Goal: Obtain resource: Download file/media

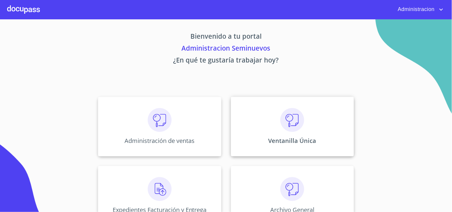
click at [276, 128] on div "Ventanilla Única" at bounding box center [292, 127] width 123 height 60
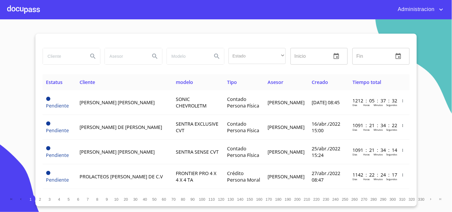
drag, startPoint x: 61, startPoint y: 58, endPoint x: 55, endPoint y: 58, distance: 6.0
click at [60, 58] on input "search" at bounding box center [63, 56] width 40 height 16
type input "[PERSON_NAME]"
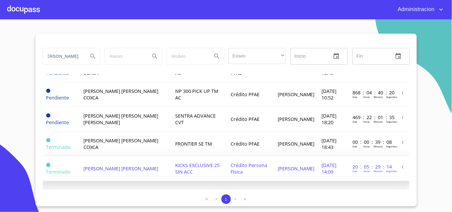
scroll to position [33, 0]
click at [307, 156] on tbody "Pendiente [PERSON_NAME] [PERSON_NAME] COXCA NP 300 PICK UP TM AC Crédito Premiu…" at bounding box center [226, 119] width 367 height 124
click at [318, 168] on td "[DATE] 14:09" at bounding box center [333, 168] width 31 height 25
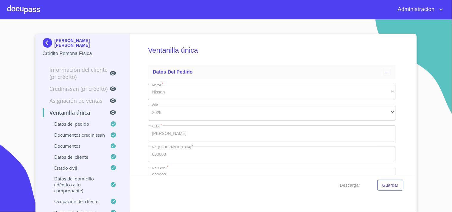
click at [350, 179] on div "Descargar Guardar" at bounding box center [272, 185] width 284 height 20
click at [347, 182] on span "Descargar" at bounding box center [350, 185] width 20 height 7
